Goal: Contribute content

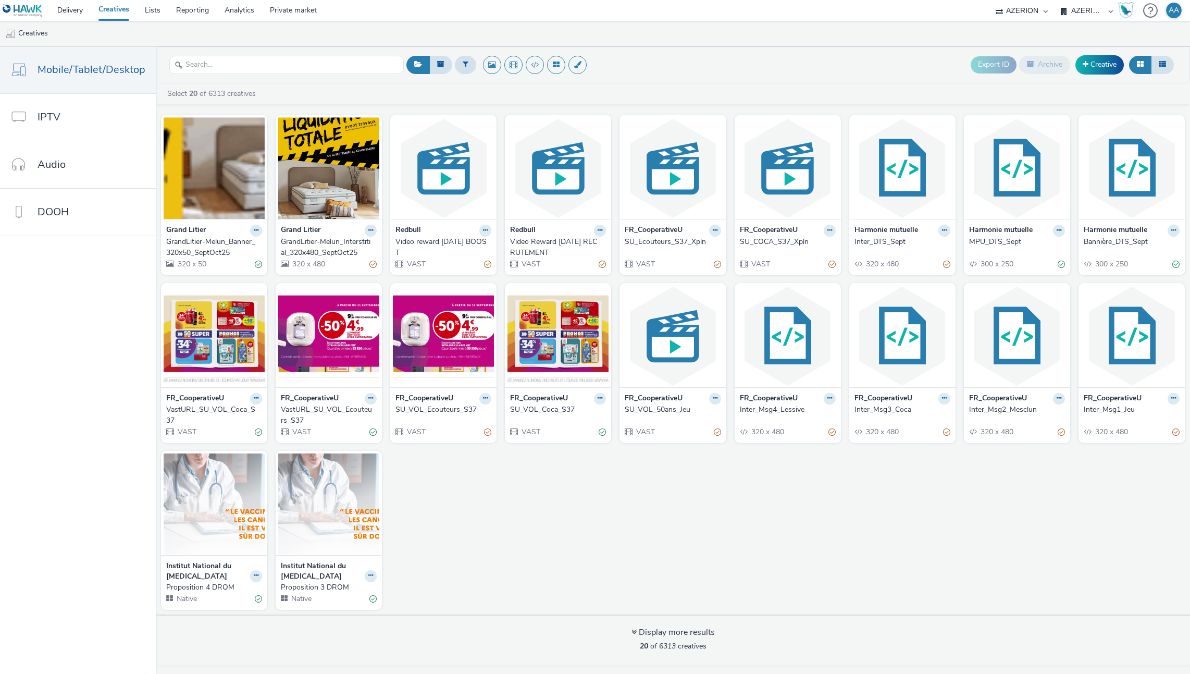
select select "ac009755-aa48-4799-8050-7a339a378eb8"
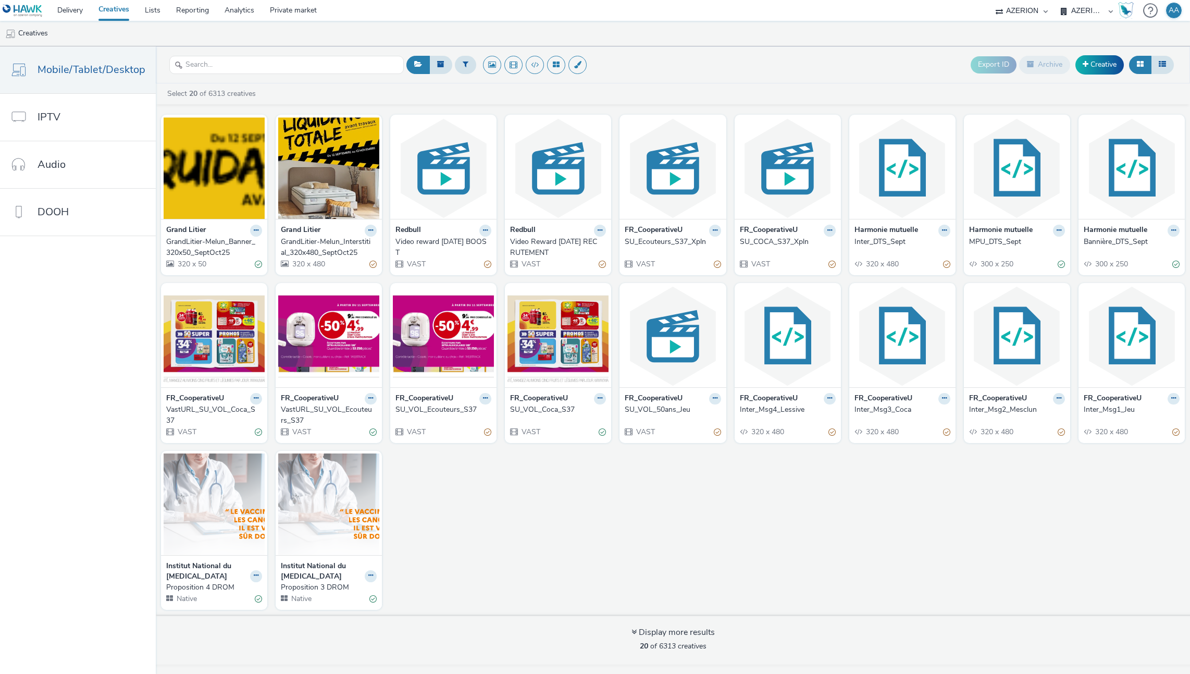
select select "79162ed7-0017-4339-93b0-3399b708648f"
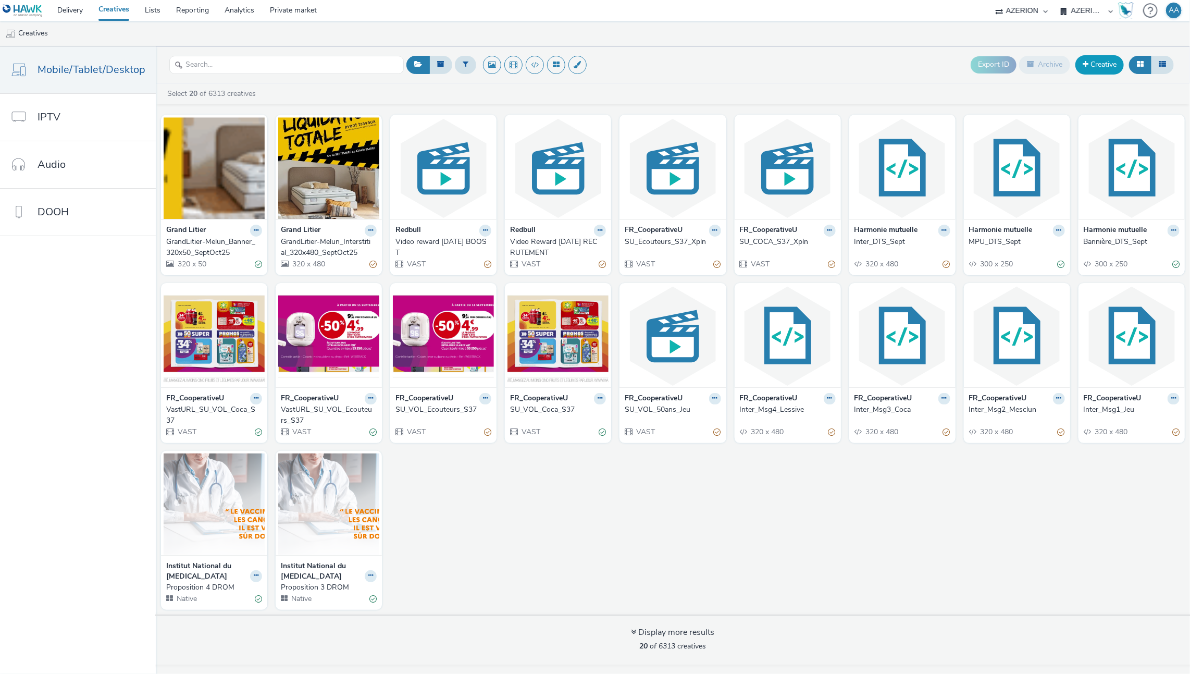
click at [1097, 64] on link "Creative" at bounding box center [1100, 64] width 48 height 19
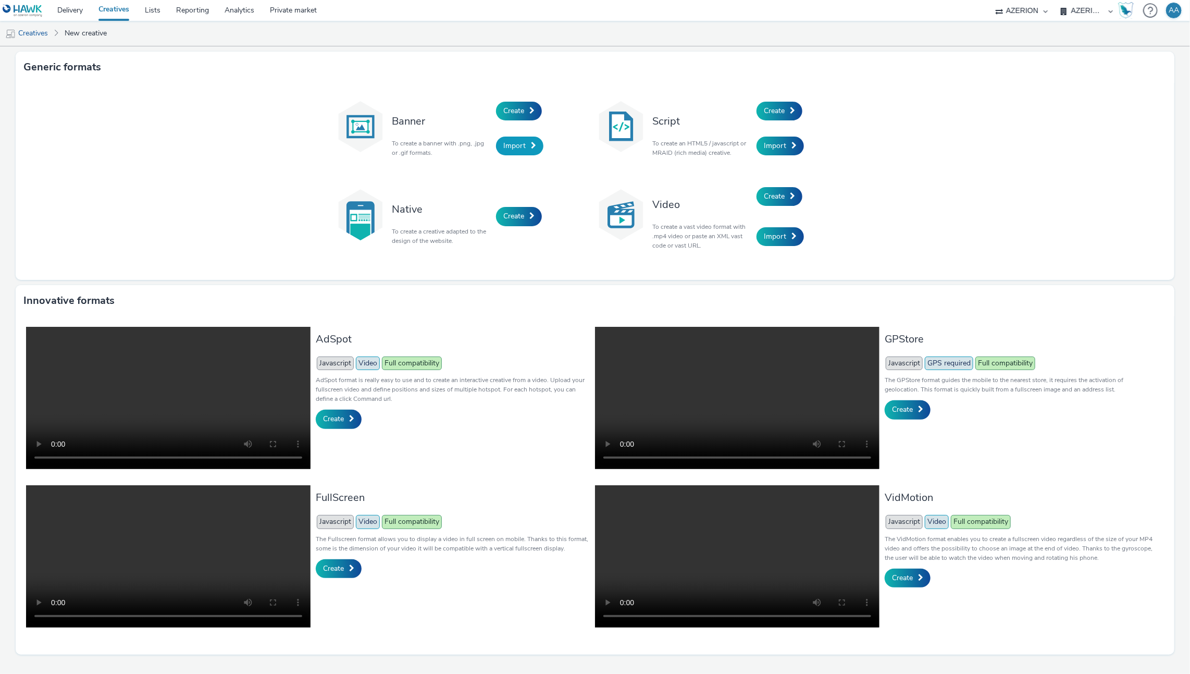
click at [514, 141] on span "Import" at bounding box center [514, 146] width 22 height 10
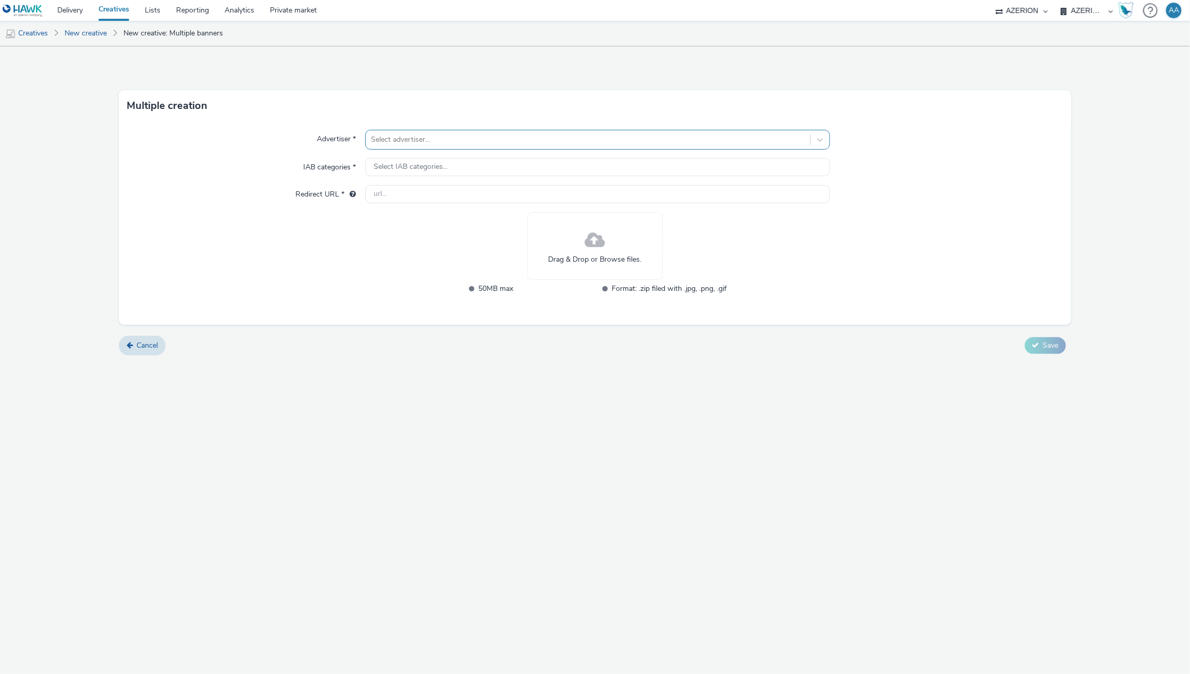
click at [467, 134] on div at bounding box center [588, 139] width 435 height 13
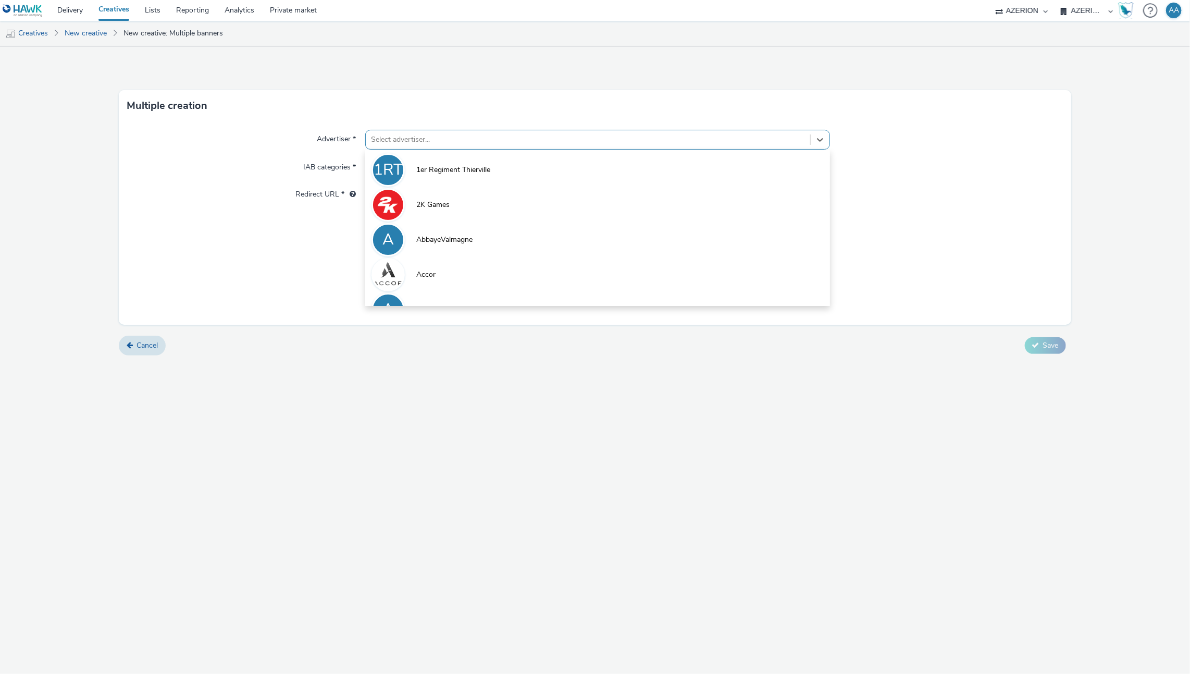
type input "l"
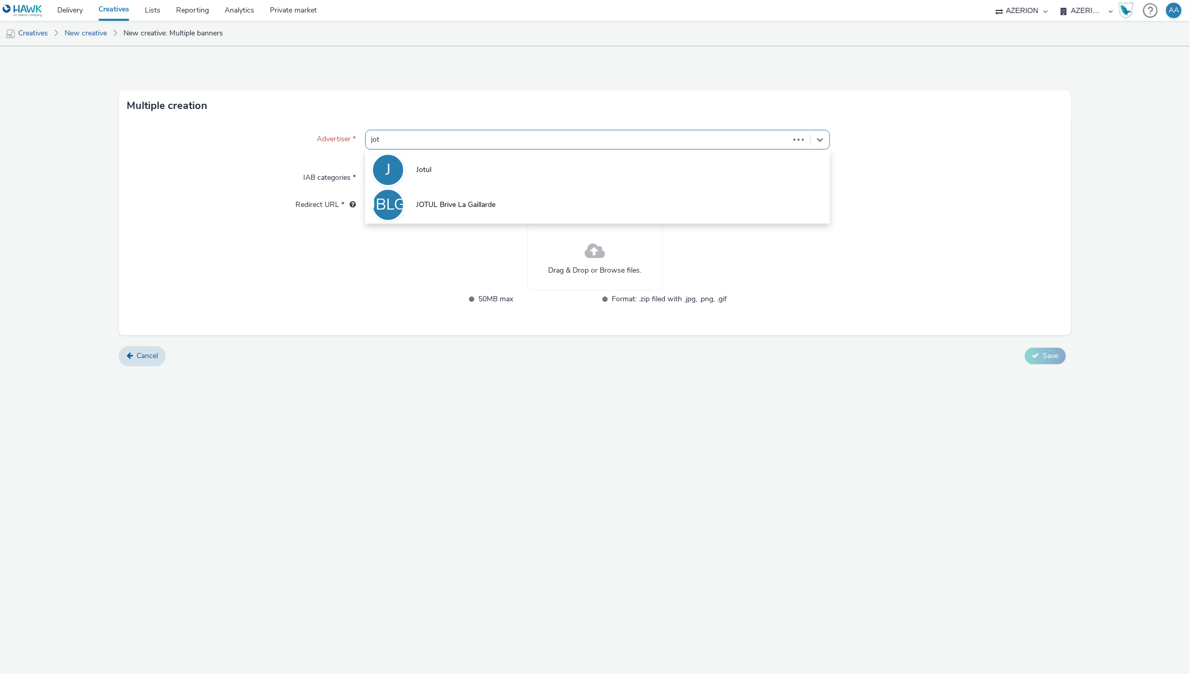
type input "jotu"
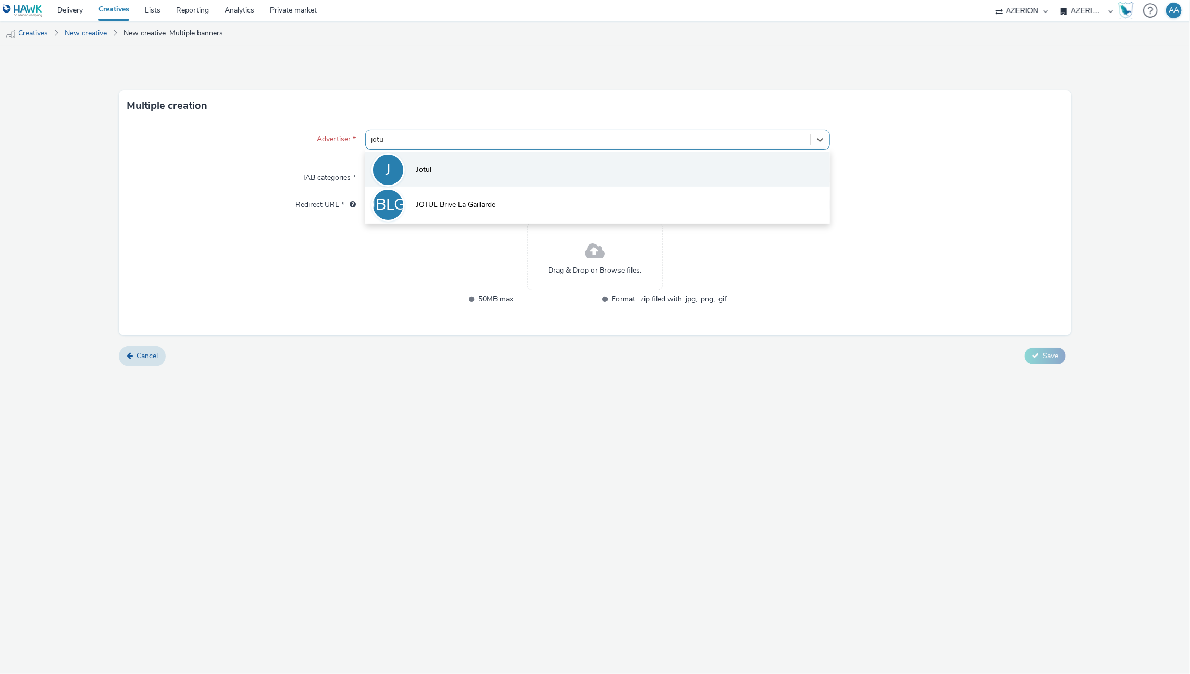
click at [504, 166] on li "J Jotul" at bounding box center [597, 169] width 465 height 35
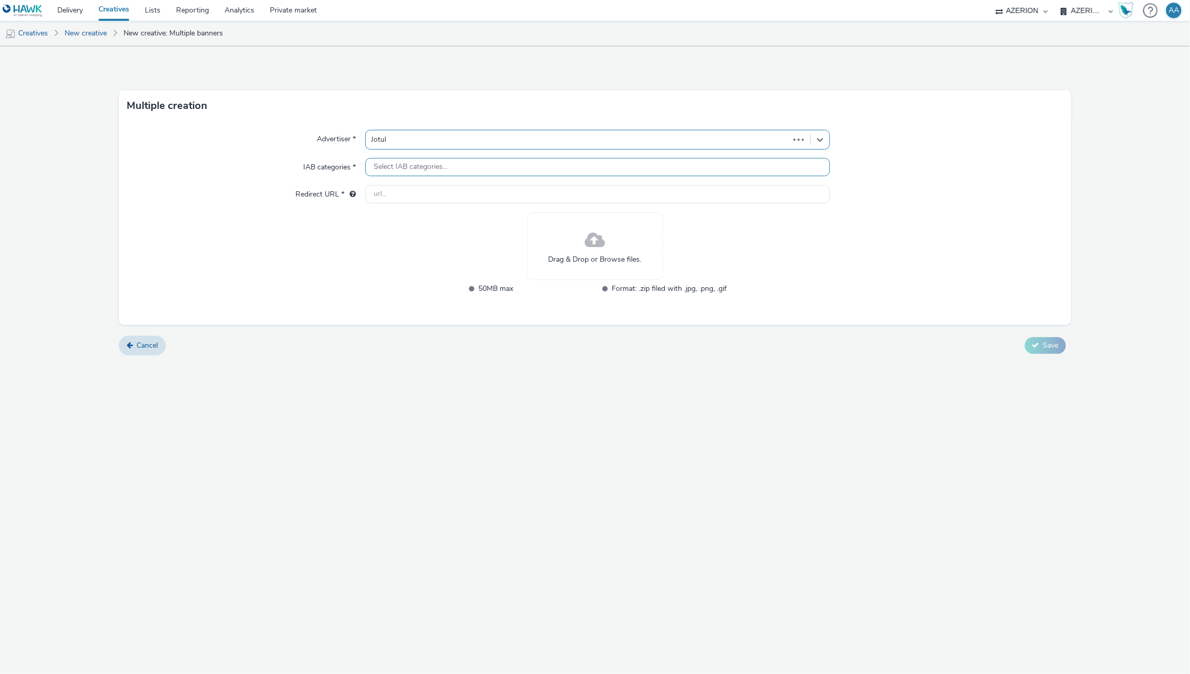
type input "[URL][DOMAIN_NAME]"
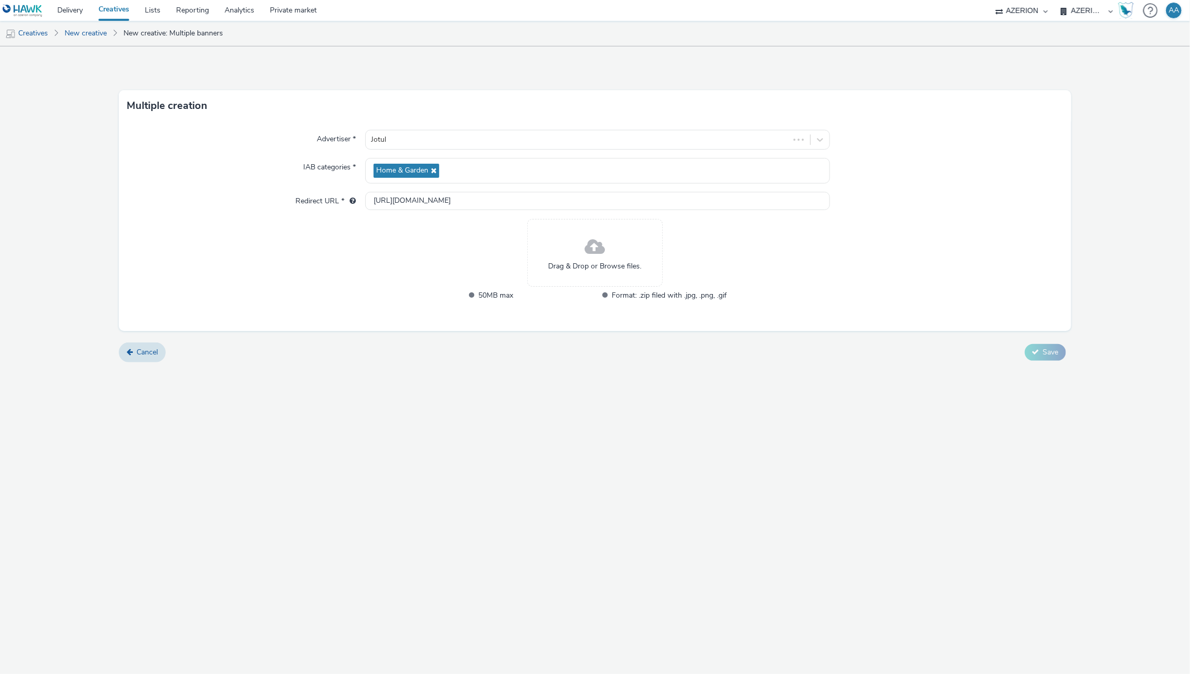
click at [594, 261] on span "Drag & Drop or Browse files." at bounding box center [595, 266] width 93 height 10
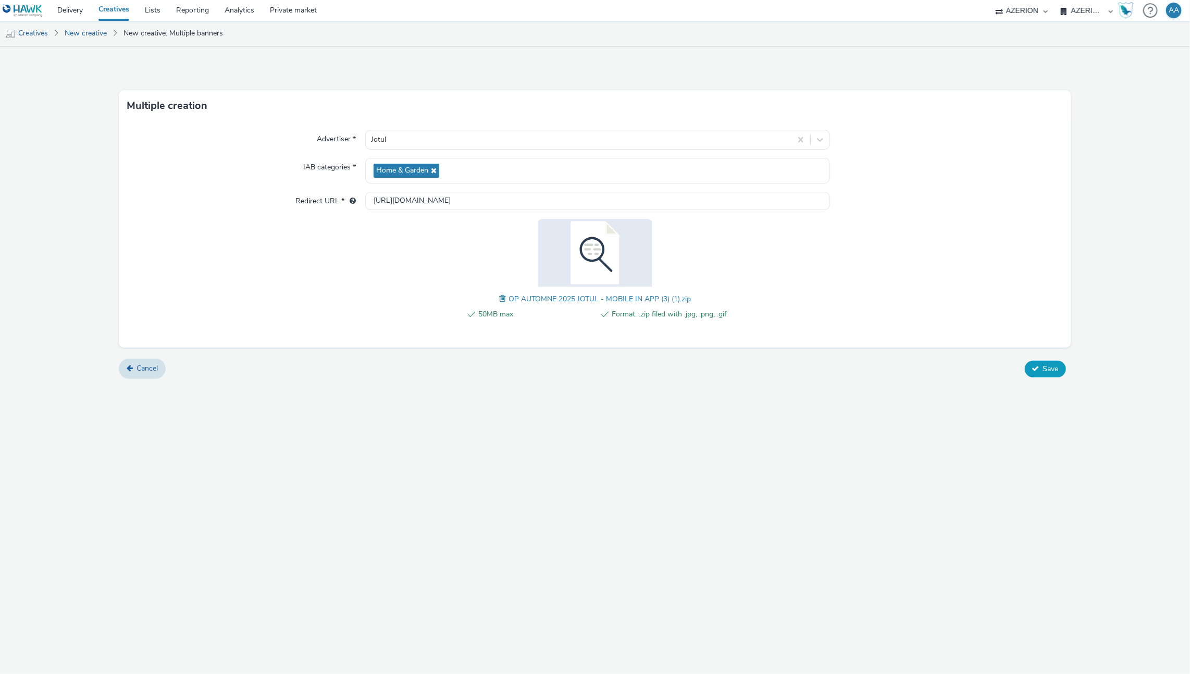
click at [1037, 370] on icon at bounding box center [1035, 368] width 7 height 7
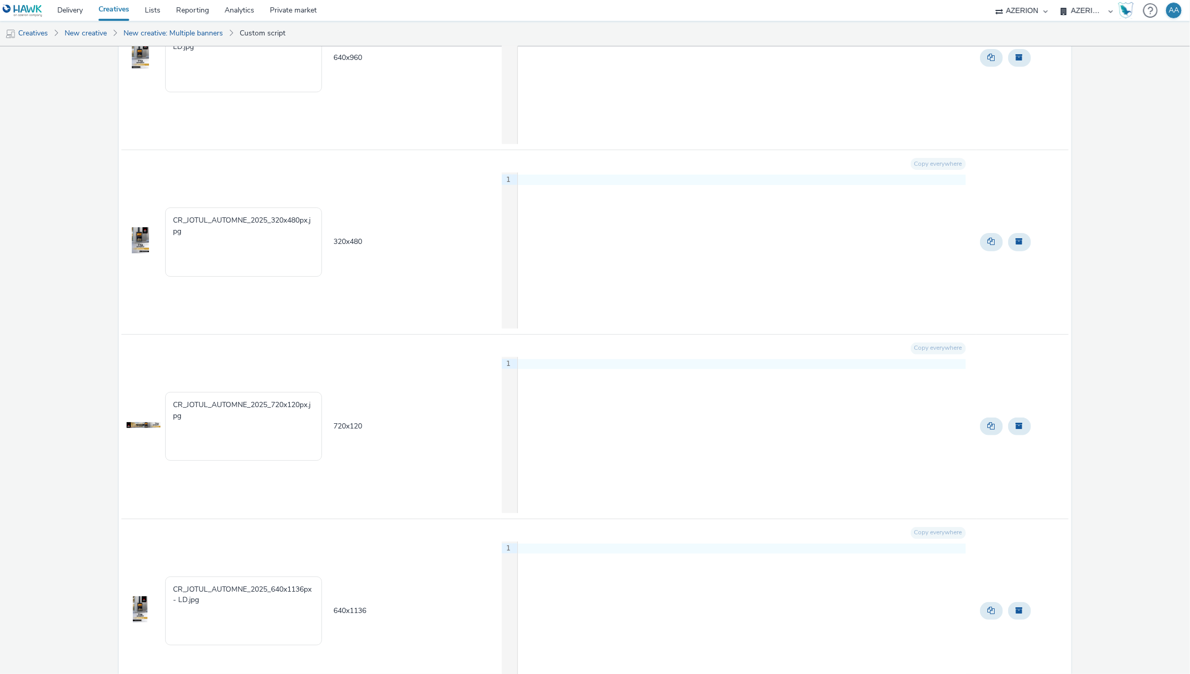
scroll to position [1189, 0]
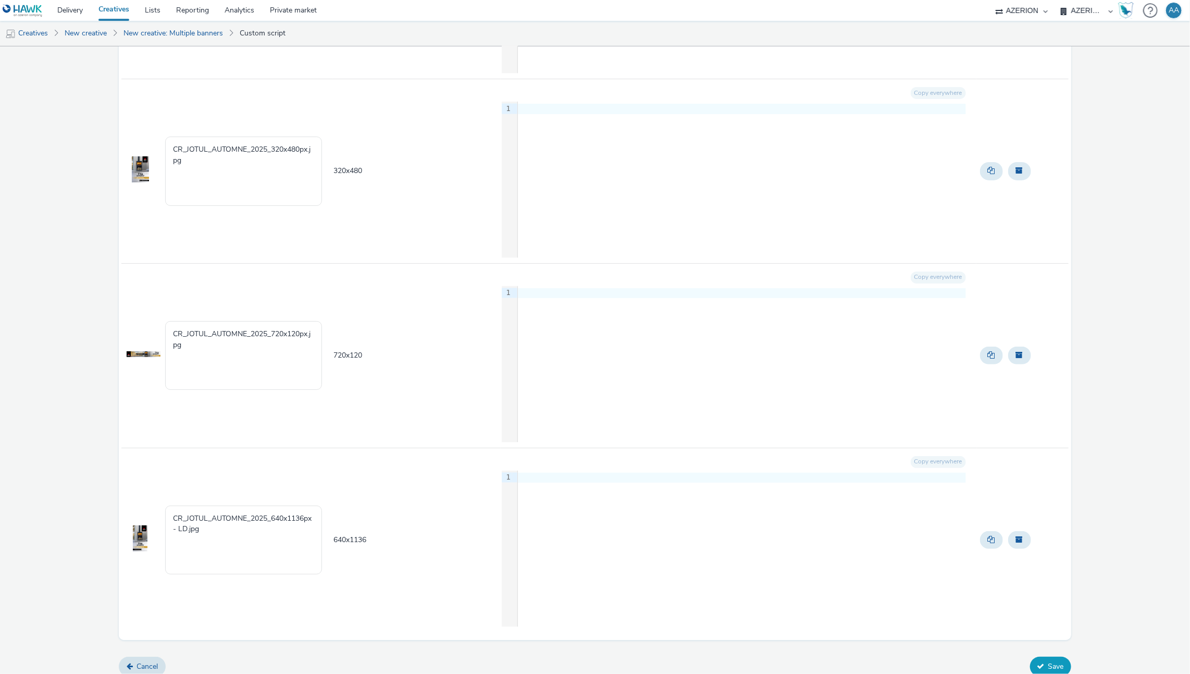
click at [1037, 657] on button "Save" at bounding box center [1050, 667] width 41 height 20
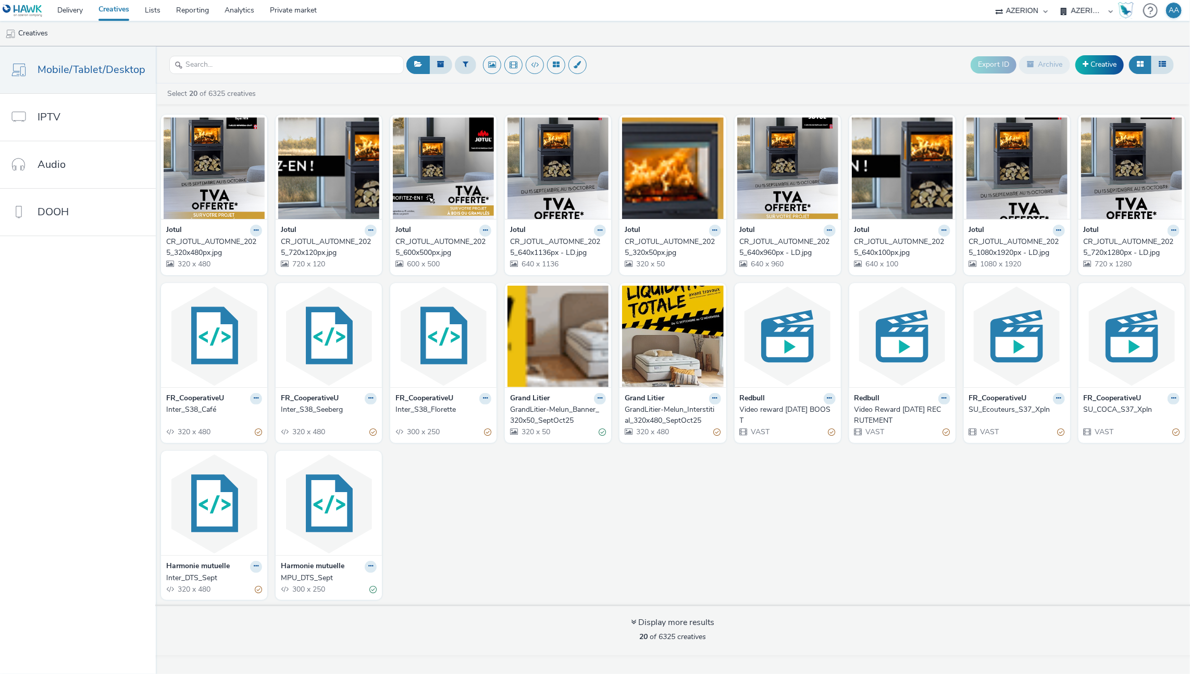
click at [361, 26] on ul "Creatives" at bounding box center [595, 33] width 1190 height 25
click at [72, 8] on link "Delivery" at bounding box center [70, 10] width 41 height 21
